Goal: Information Seeking & Learning: Learn about a topic

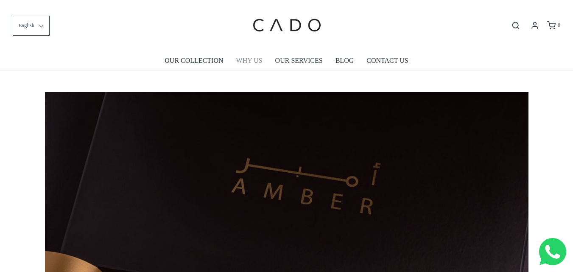
click at [255, 62] on link "WHY US" at bounding box center [249, 61] width 26 height 20
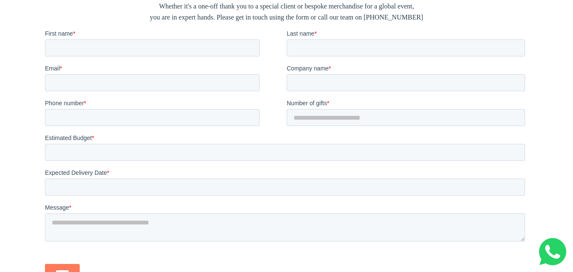
scroll to position [1289, 0]
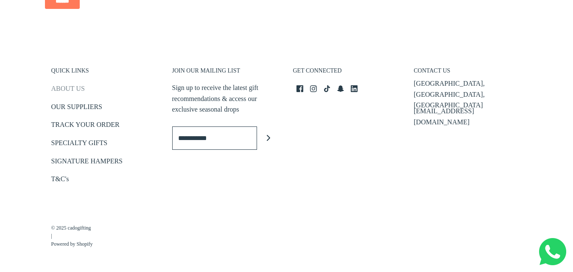
click at [76, 89] on link "ABOUT US" at bounding box center [68, 90] width 34 height 14
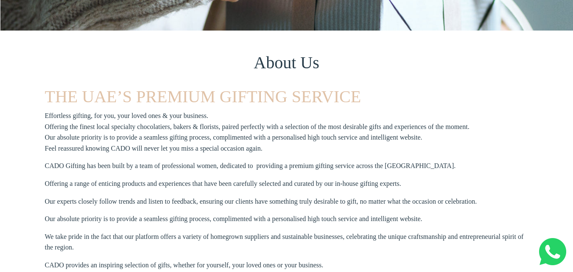
scroll to position [212, 0]
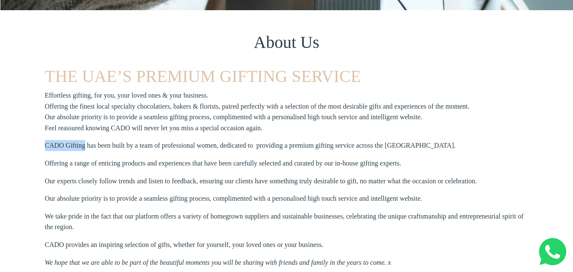
drag, startPoint x: 50, startPoint y: 146, endPoint x: 86, endPoint y: 144, distance: 36.1
click at [86, 144] on div "About Us THE UAE’S PREMIUM GIFTING SERVICE Effortless gifting, for you, your lo…" at bounding box center [286, 179] width 573 height 339
copy p "CADO Gifting"
